Goal: Task Accomplishment & Management: Manage account settings

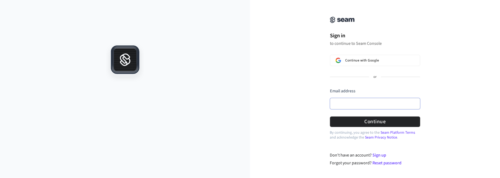
click at [368, 102] on input "Email address" at bounding box center [375, 103] width 90 height 11
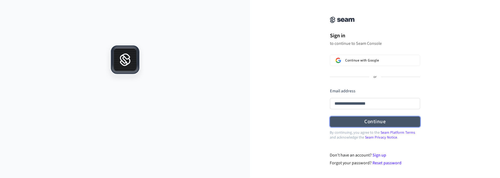
click at [374, 120] on button "Continue" at bounding box center [375, 121] width 90 height 10
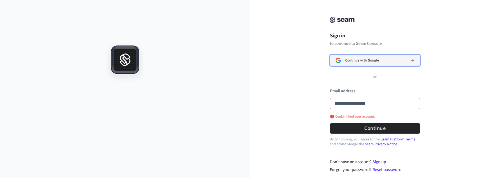
click at [369, 61] on span "Continue with Google" at bounding box center [362, 60] width 34 height 4
type input "**********"
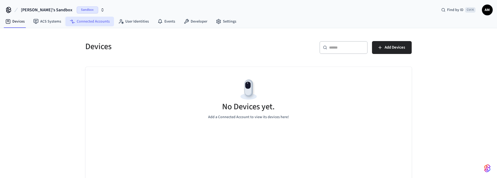
click at [94, 21] on link "Connected Accounts" at bounding box center [89, 22] width 49 height 10
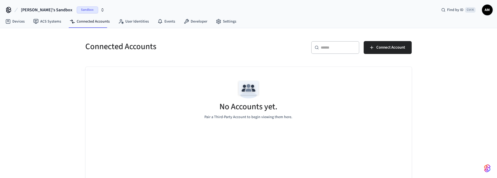
click at [102, 9] on icon "button" at bounding box center [103, 9] width 2 height 1
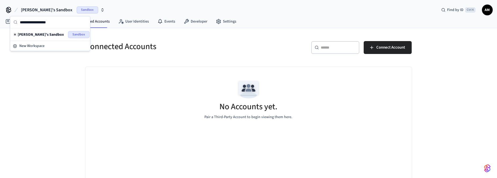
click at [41, 67] on div "Connected Accounts ​ ​ Connect Account No Accounts yet. Pair a Third-Party Acco…" at bounding box center [248, 109] width 497 height 163
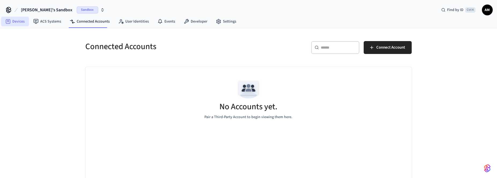
click at [13, 21] on link "Devices" at bounding box center [15, 22] width 28 height 10
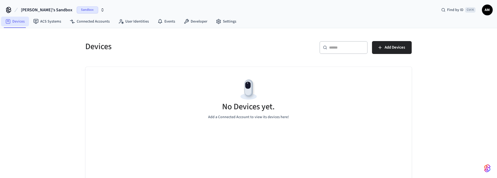
click at [13, 21] on link "Devices" at bounding box center [15, 22] width 28 height 10
click at [216, 22] on icon at bounding box center [218, 21] width 5 height 5
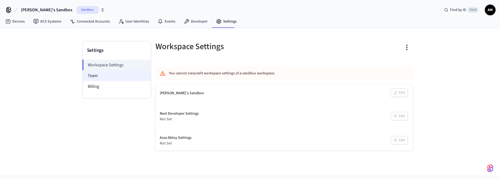
click at [107, 76] on li "Team" at bounding box center [117, 75] width 68 height 11
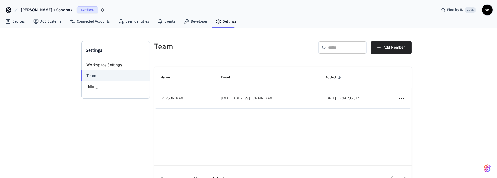
click at [489, 10] on span "AM" at bounding box center [488, 10] width 10 height 10
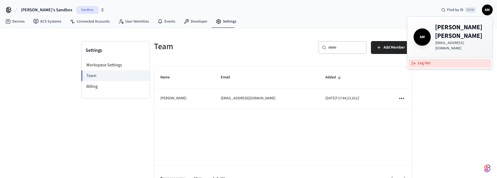
click at [423, 59] on button "Log Out" at bounding box center [449, 63] width 83 height 9
